Goal: Task Accomplishment & Management: Manage account settings

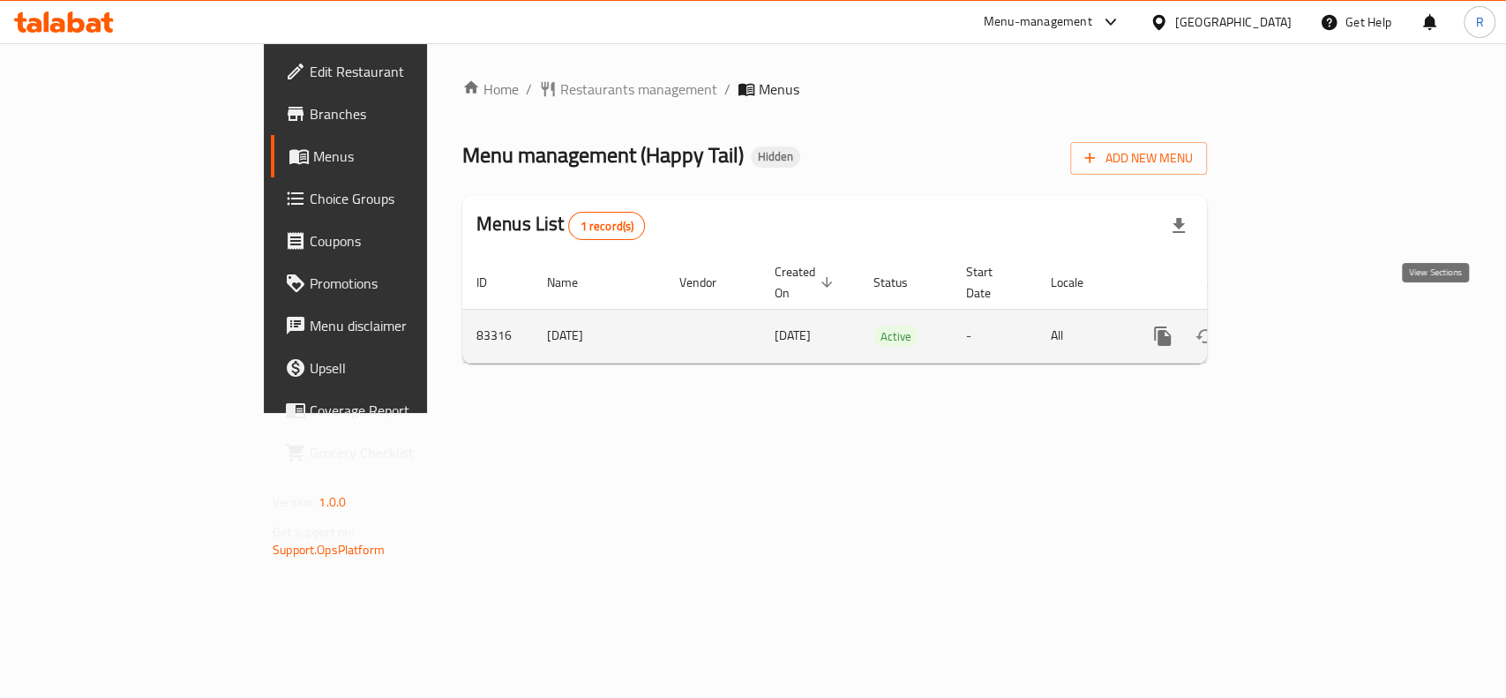
click at [1300, 325] on icon "enhanced table" at bounding box center [1289, 335] width 21 height 21
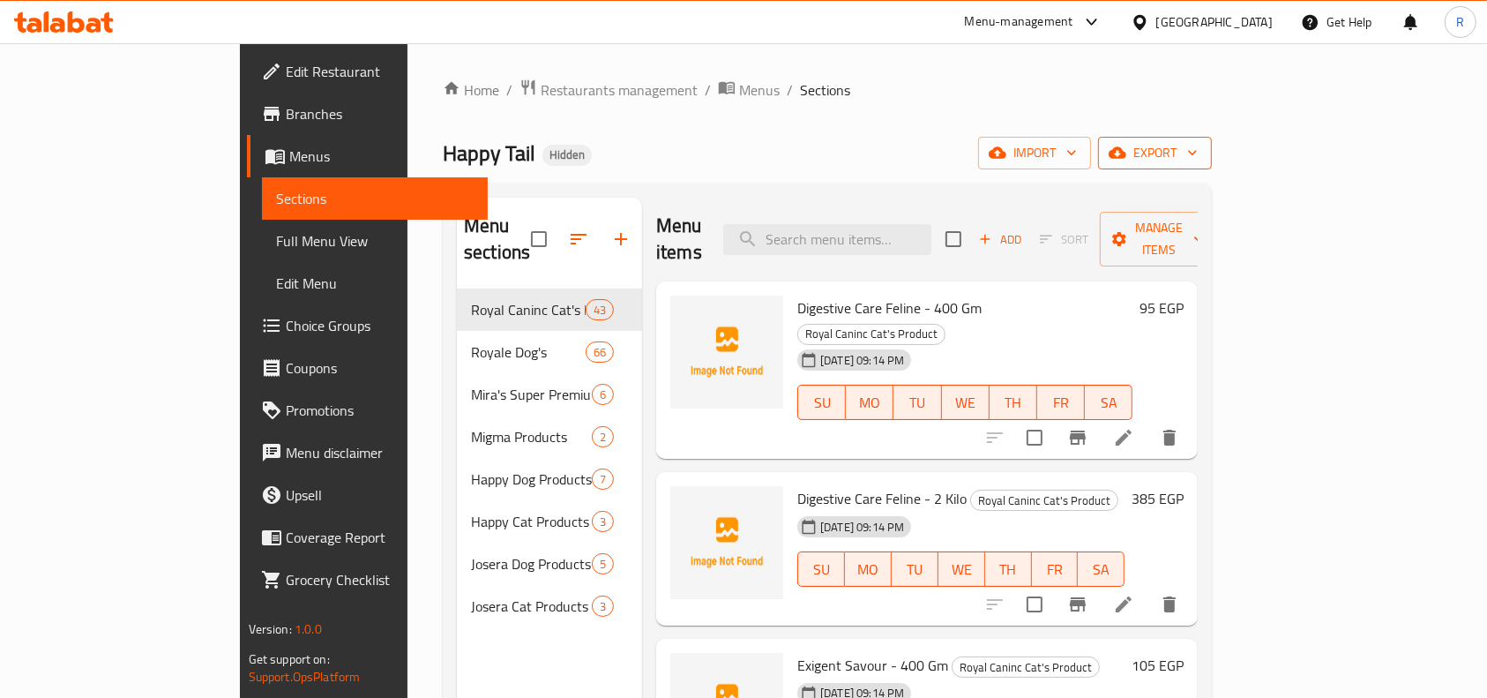
click at [1198, 142] on span "export" at bounding box center [1155, 153] width 86 height 22
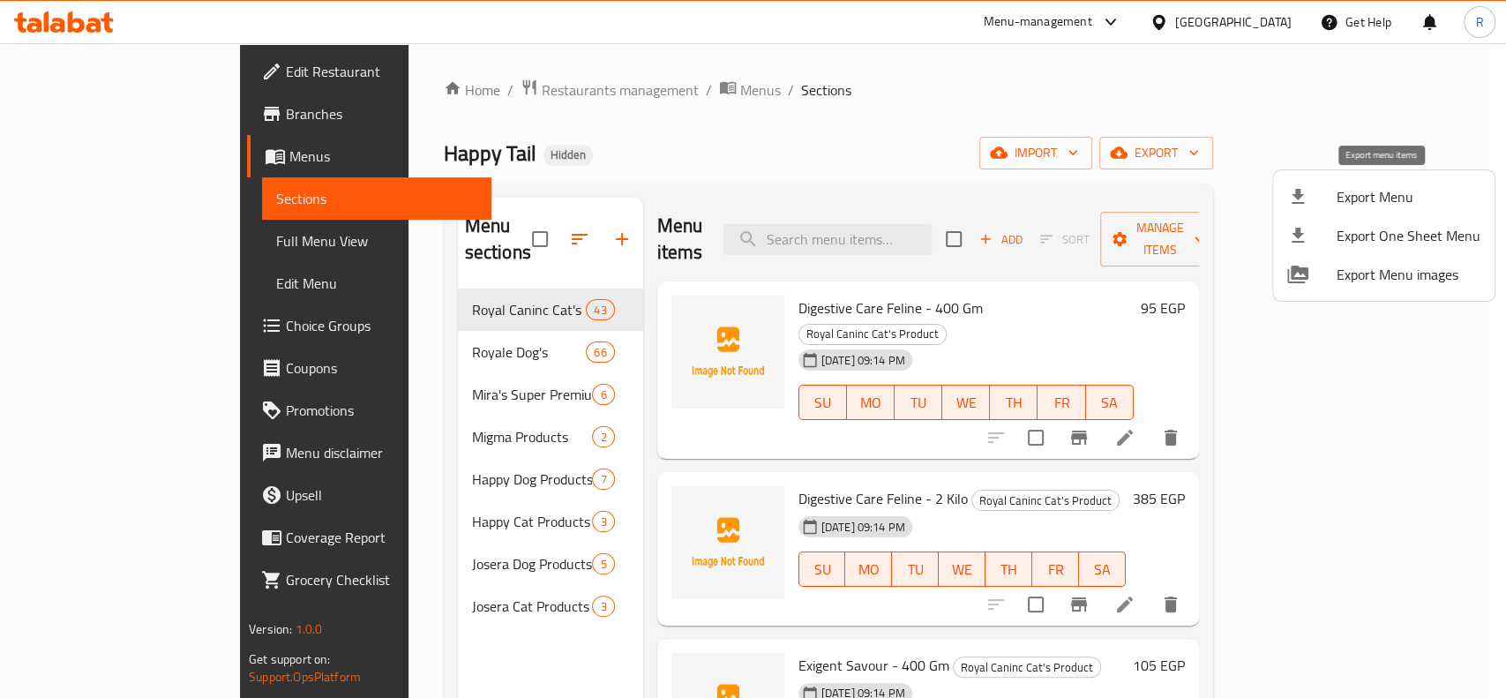
click at [1394, 206] on span "Export Menu" at bounding box center [1408, 196] width 144 height 21
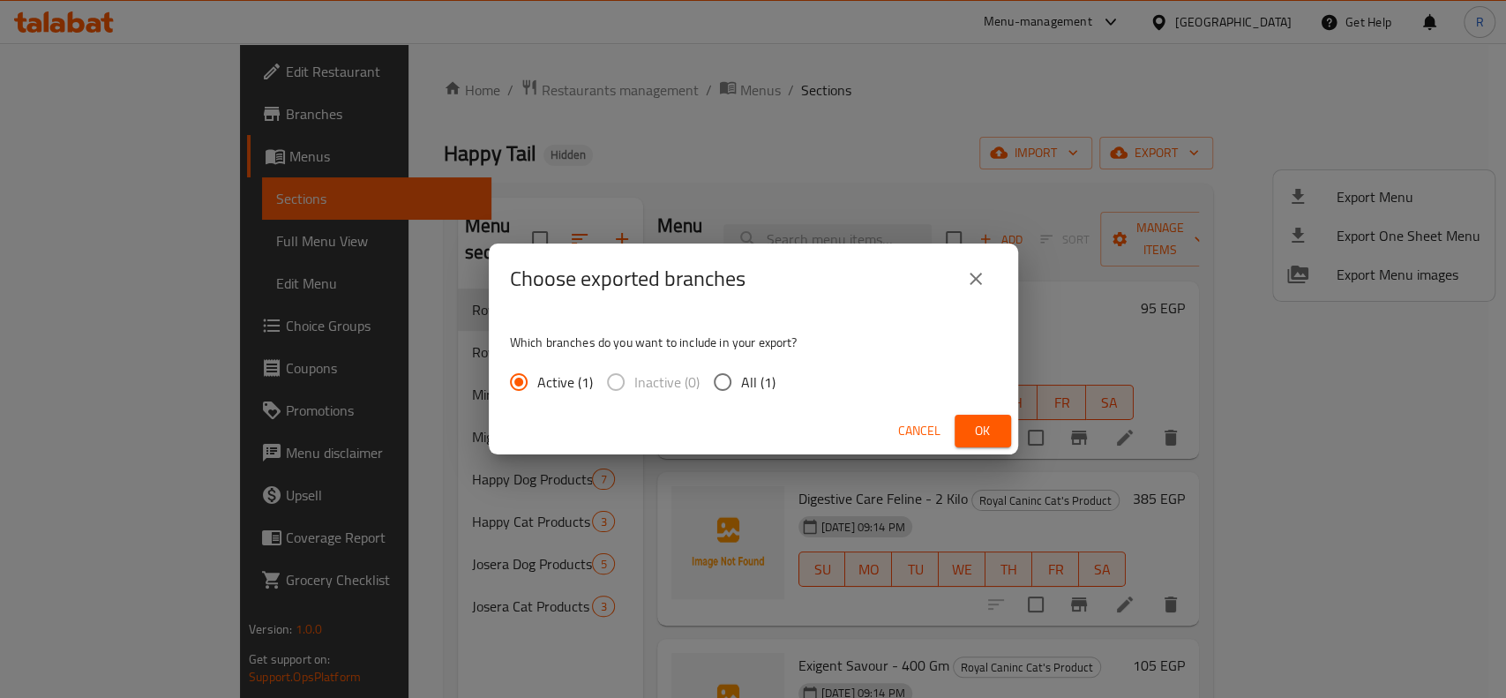
click at [979, 430] on span "Ok" at bounding box center [983, 431] width 28 height 22
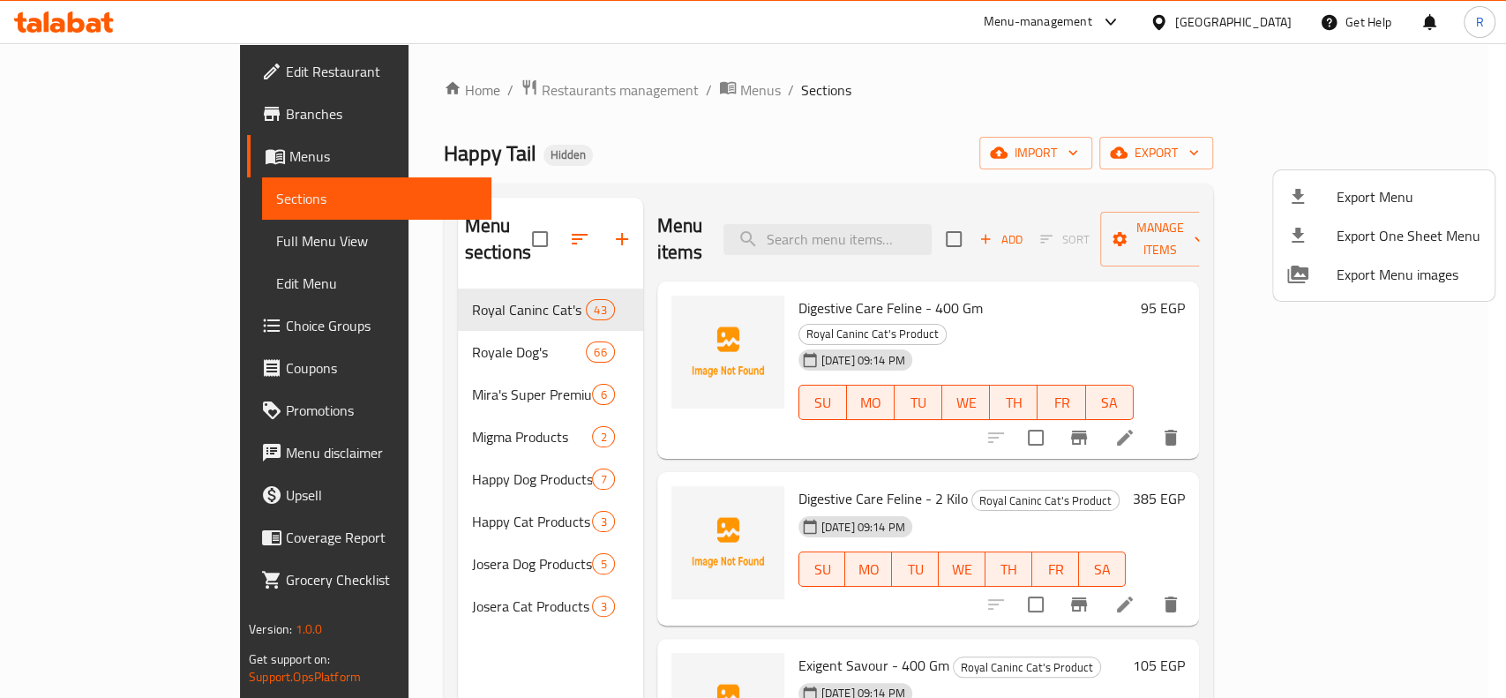
drag, startPoint x: 304, startPoint y: 154, endPoint x: 361, endPoint y: 155, distance: 56.5
click at [361, 155] on div at bounding box center [753, 349] width 1506 height 698
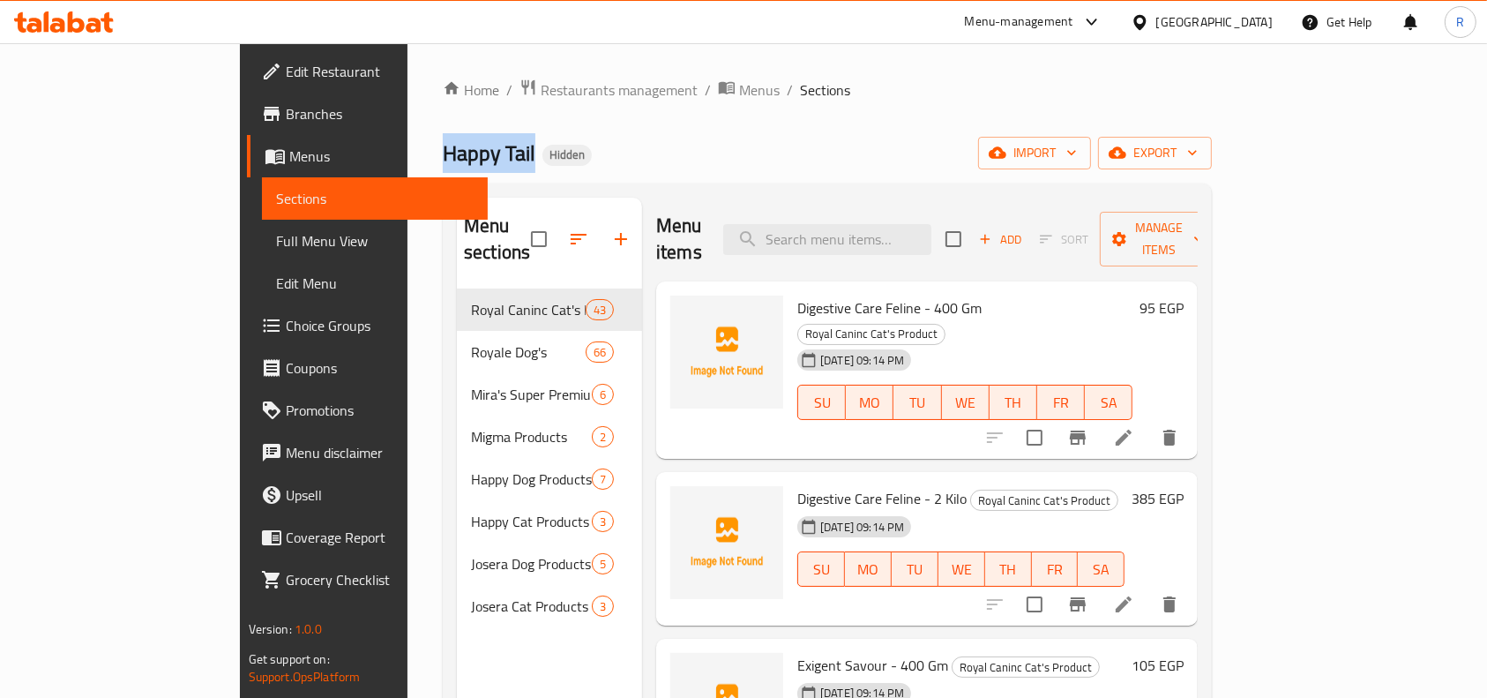
copy span "Happy Tail"
drag, startPoint x: 374, startPoint y: 147, endPoint x: 278, endPoint y: 153, distance: 96.3
click at [408, 153] on div "Home / Restaurants management / Menus / Sections Happy Tail Hidden import expor…" at bounding box center [828, 493] width 840 height 901
click at [286, 75] on span "Edit Restaurant" at bounding box center [380, 71] width 189 height 21
